Goal: Transaction & Acquisition: Purchase product/service

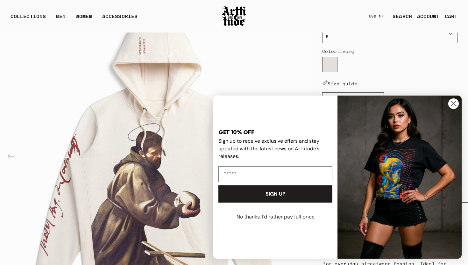
scroll to position [108, 0]
click at [456, 101] on circle "Close dialog" at bounding box center [453, 103] width 11 height 11
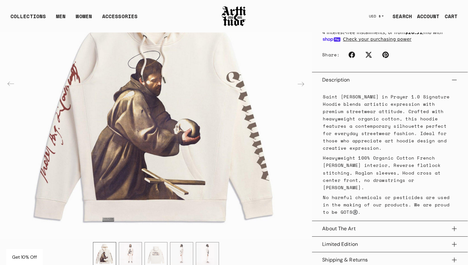
scroll to position [247, 0]
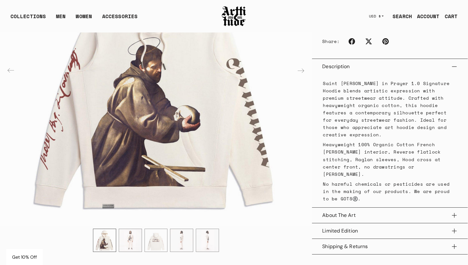
click at [149, 230] on img "3 / 5" at bounding box center [156, 240] width 23 height 23
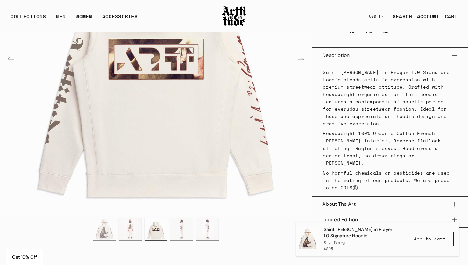
scroll to position [271, 0]
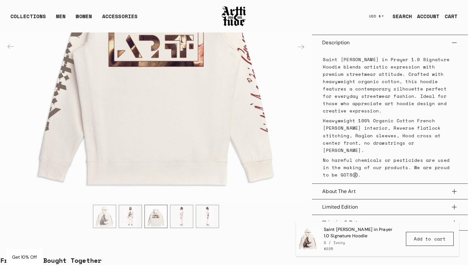
click at [121, 205] on img "2 / 5" at bounding box center [130, 216] width 23 height 23
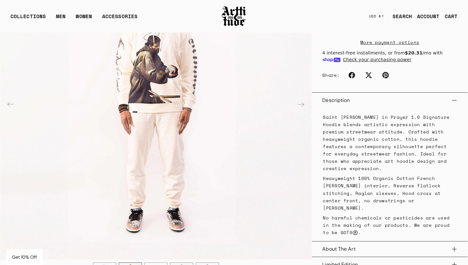
scroll to position [235, 0]
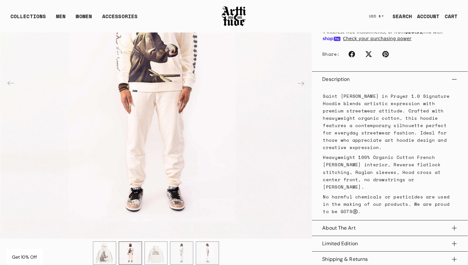
click at [112, 241] on img "1 / 5" at bounding box center [104, 252] width 23 height 23
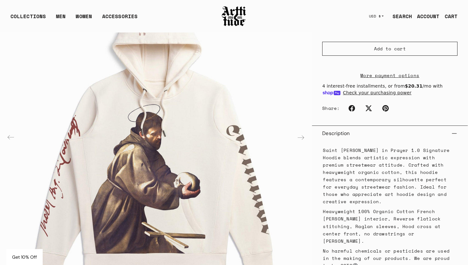
scroll to position [180, 0]
click at [233, 17] on img at bounding box center [233, 16] width 25 height 22
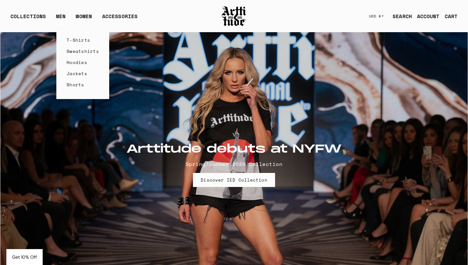
click at [62, 17] on link "MEN" at bounding box center [61, 18] width 10 height 13
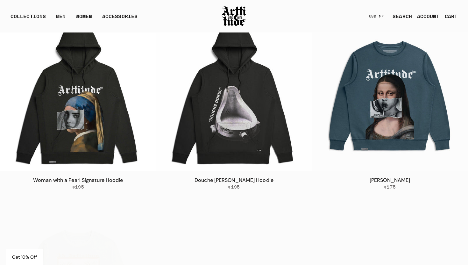
scroll to position [1168, 0]
